Goal: Check status: Check status

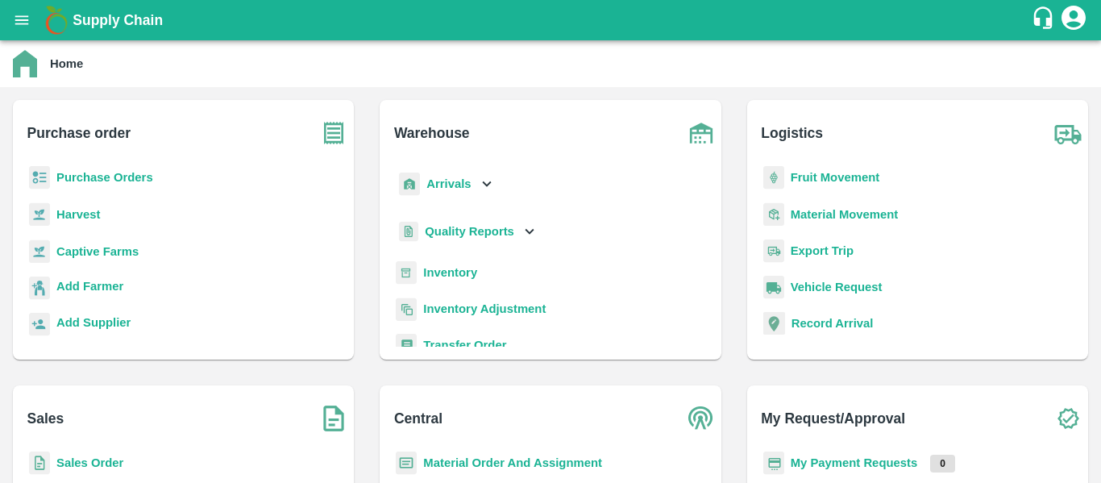
click at [822, 458] on b "My Payment Requests" at bounding box center [854, 462] width 127 height 13
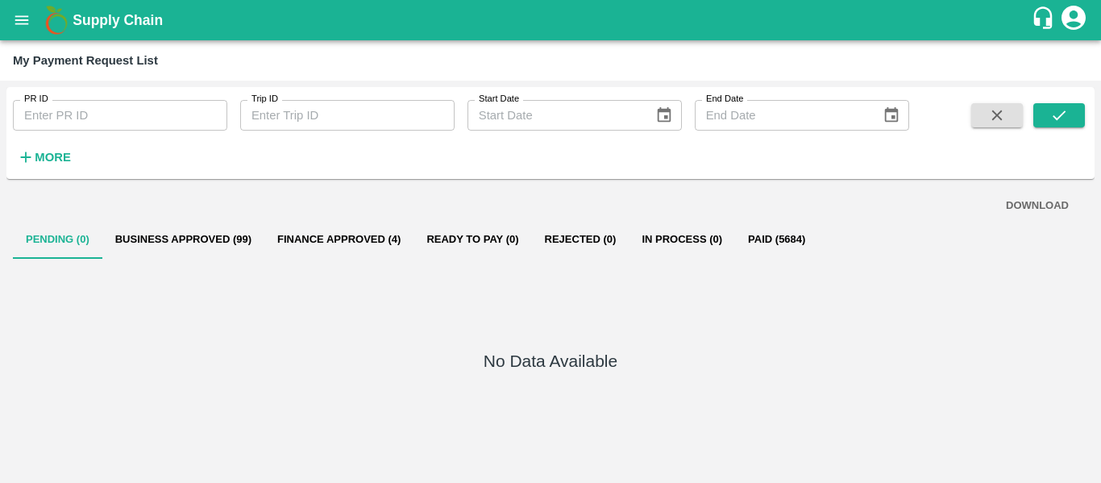
click at [335, 236] on button "Finance Approved (4)" at bounding box center [338, 239] width 149 height 39
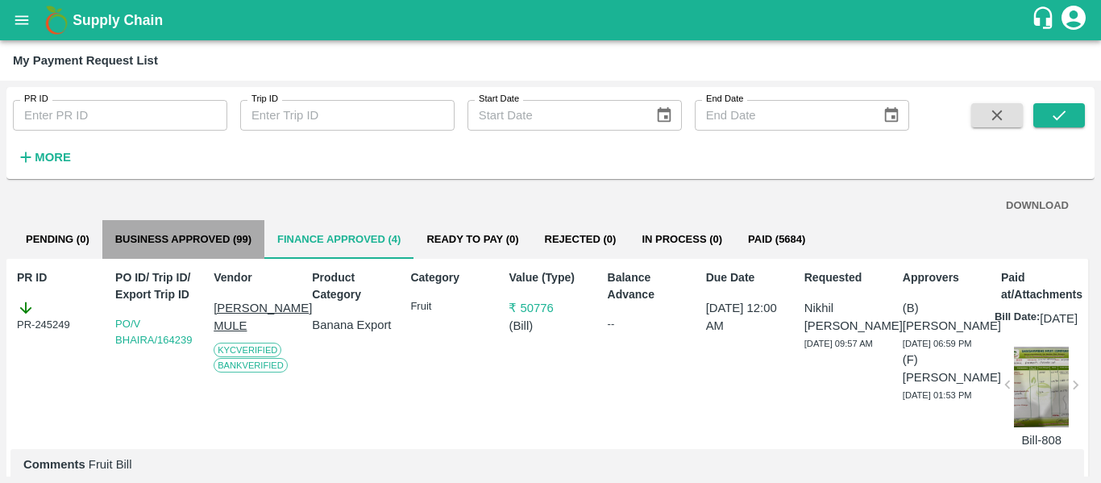
click at [228, 235] on button "Business Approved (99)" at bounding box center [183, 239] width 162 height 39
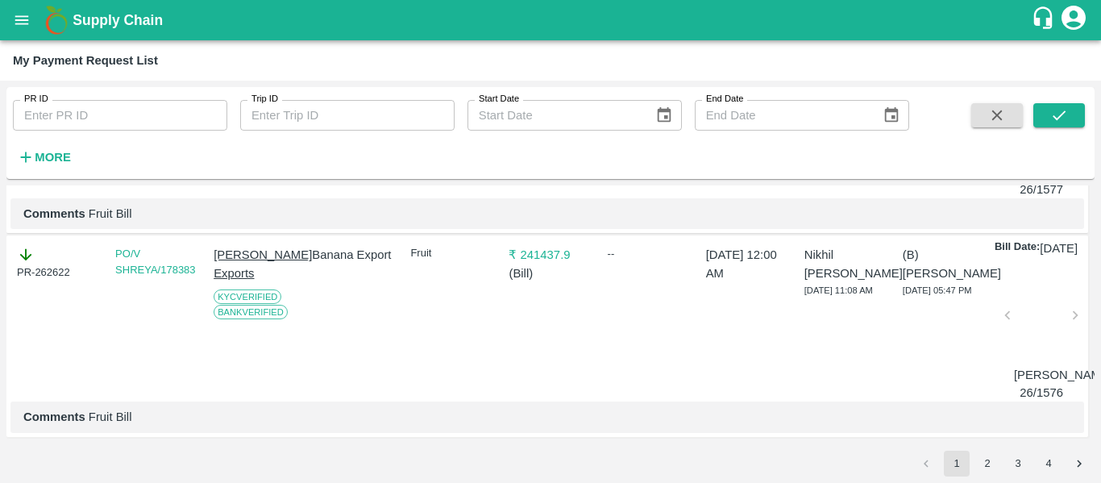
scroll to position [5728, 0]
click at [981, 464] on button "2" at bounding box center [987, 464] width 26 height 26
click at [1068, 111] on icon "submit" at bounding box center [1059, 115] width 18 height 18
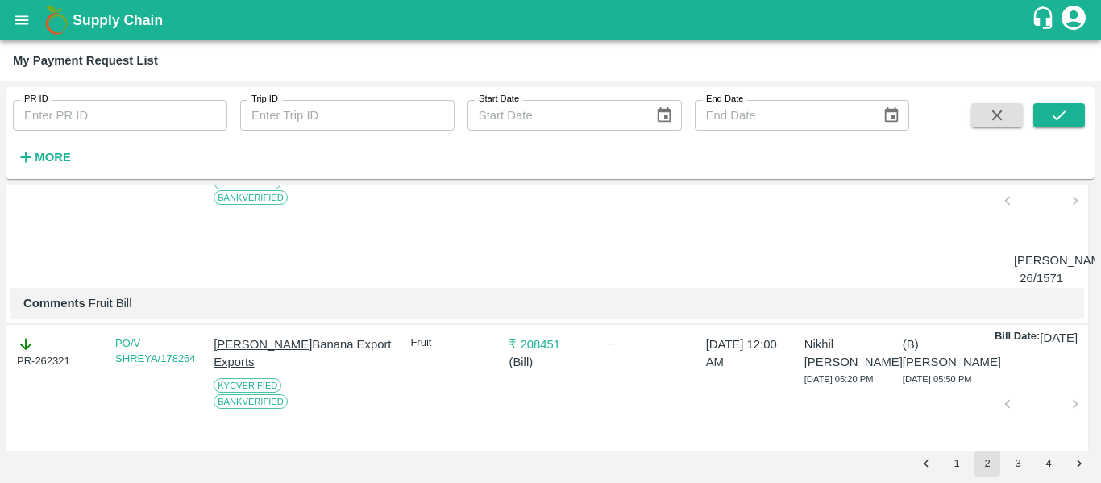
scroll to position [5549, 0]
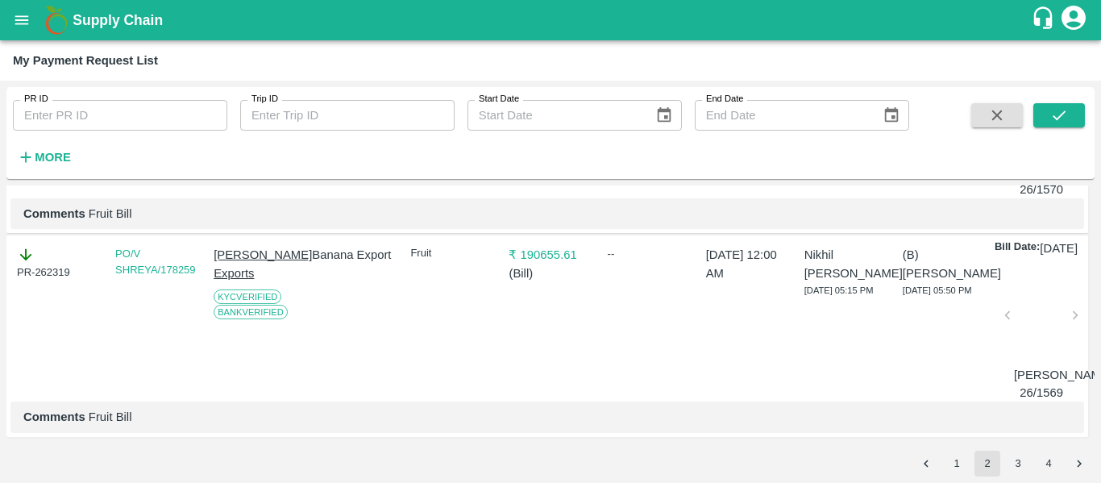
click at [1021, 460] on button "3" at bounding box center [1018, 464] width 26 height 26
click at [1066, 122] on icon "submit" at bounding box center [1059, 115] width 18 height 18
click at [1047, 462] on button "4" at bounding box center [1049, 464] width 26 height 26
click at [1070, 116] on button "submit" at bounding box center [1059, 115] width 52 height 24
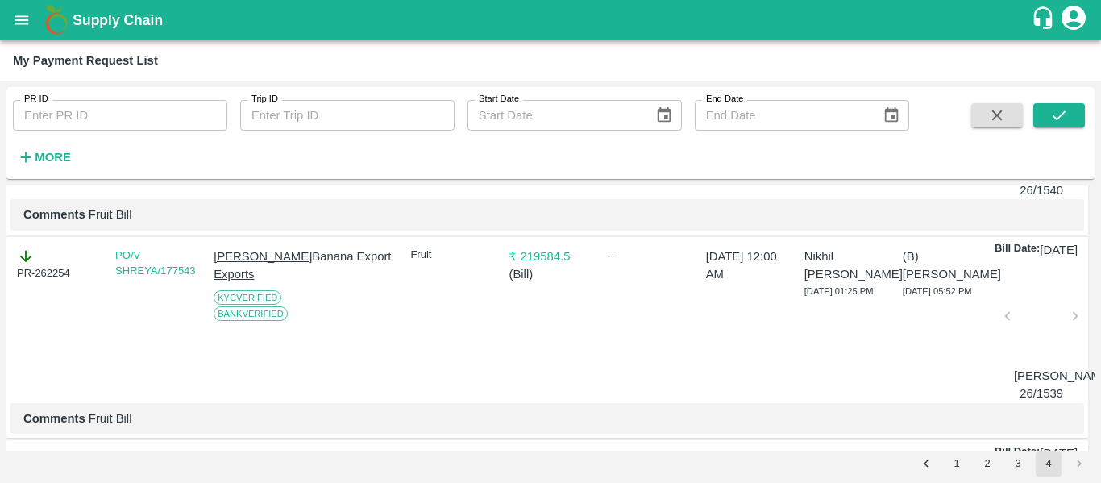
scroll to position [0, 0]
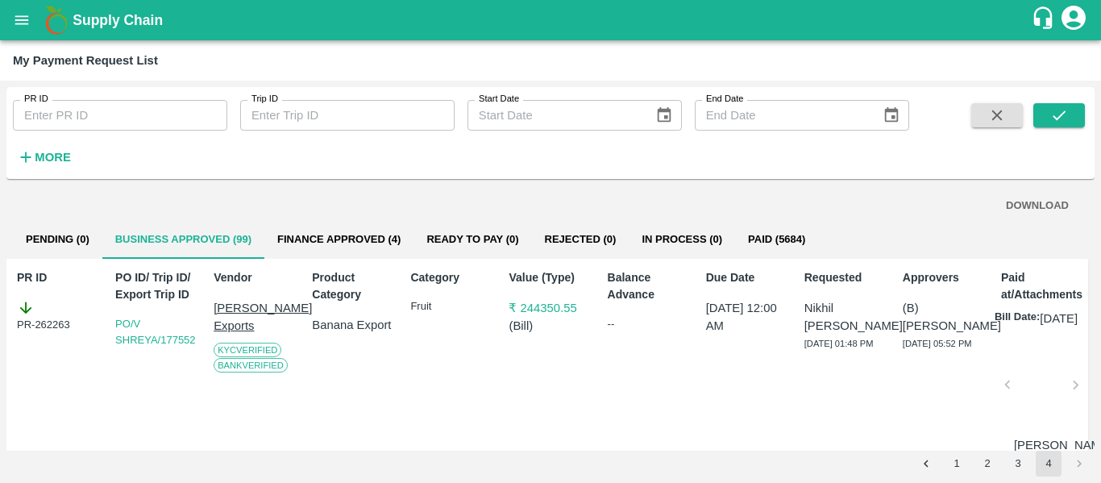
click at [1021, 209] on button "DOWNLOAD" at bounding box center [1037, 206] width 76 height 28
